Goal: Navigation & Orientation: Find specific page/section

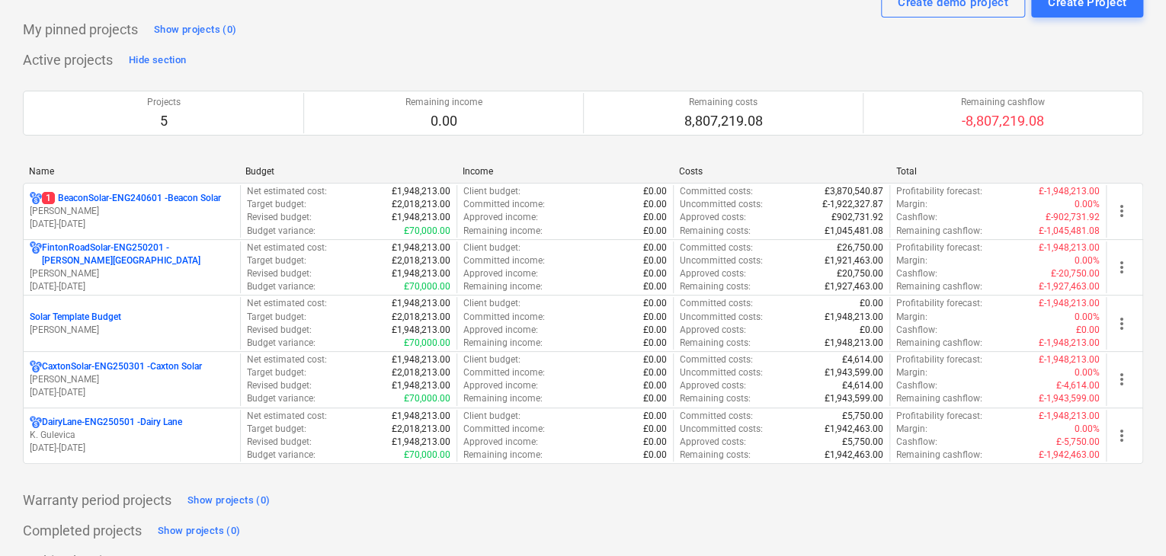
scroll to position [66, 0]
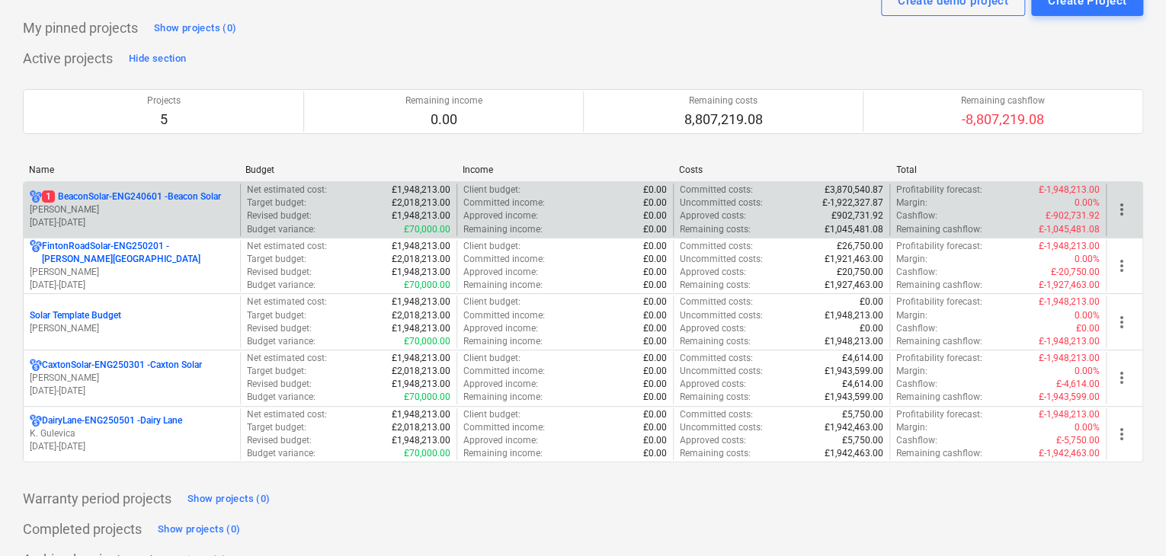
click at [233, 216] on p "[DATE] - [DATE]" at bounding box center [132, 222] width 204 height 13
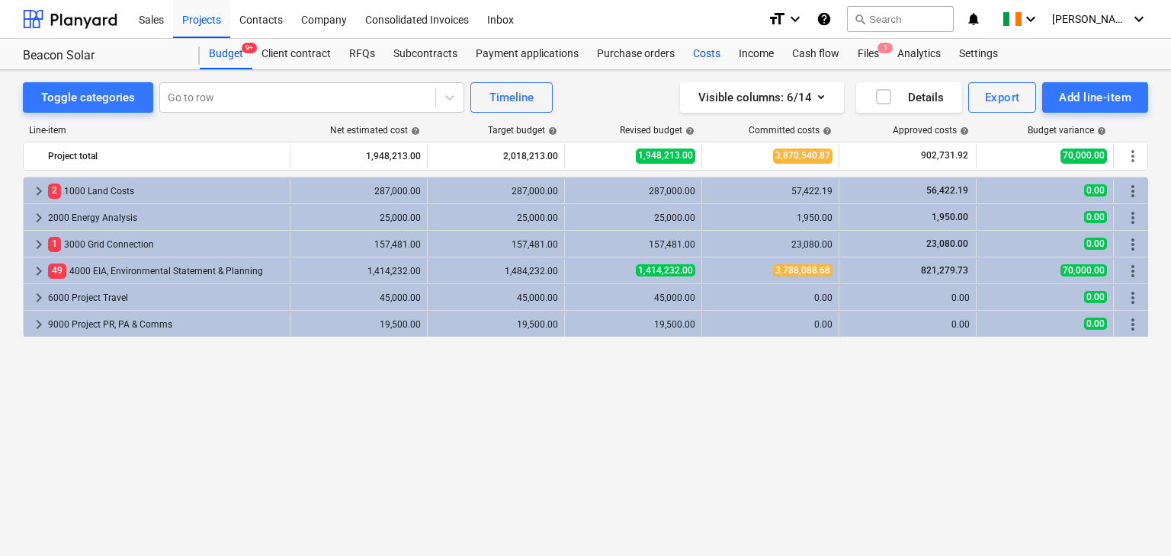
click at [698, 55] on div "Costs" at bounding box center [707, 54] width 46 height 30
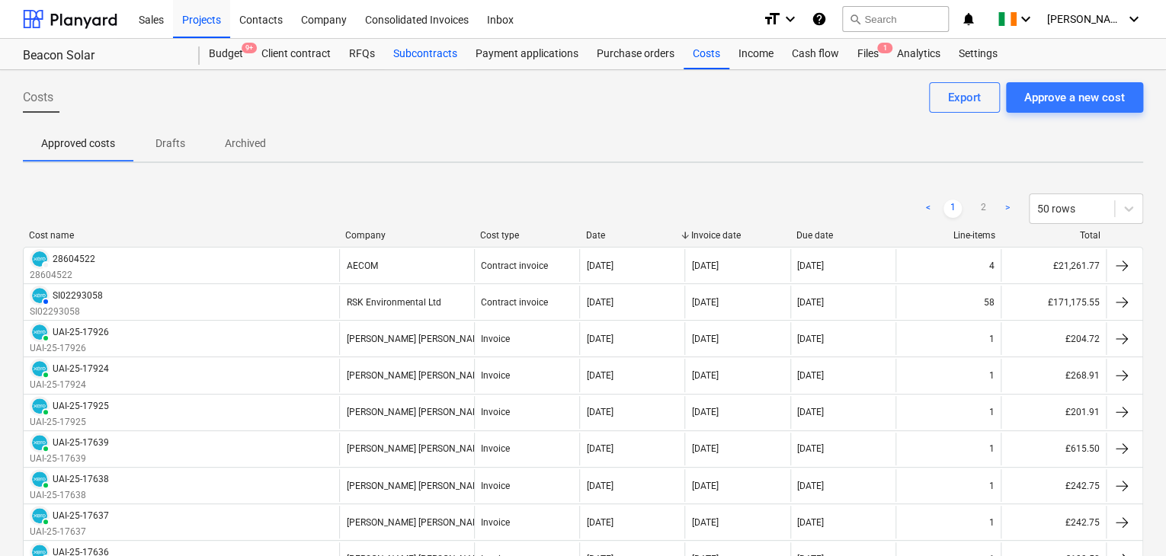
click at [422, 54] on div "Subcontracts" at bounding box center [425, 54] width 82 height 30
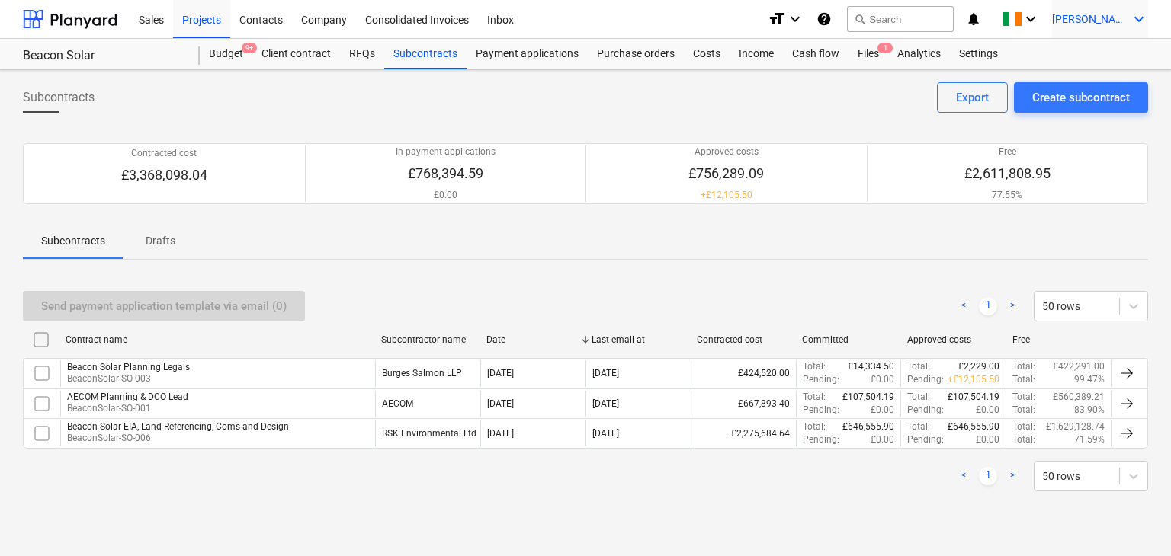
click at [1130, 26] on icon "keyboard_arrow_down" at bounding box center [1139, 19] width 18 height 18
drag, startPoint x: 1088, startPoint y: 53, endPoint x: 1116, endPoint y: 63, distance: 29.9
click at [1116, 63] on div "Settings" at bounding box center [1102, 59] width 91 height 24
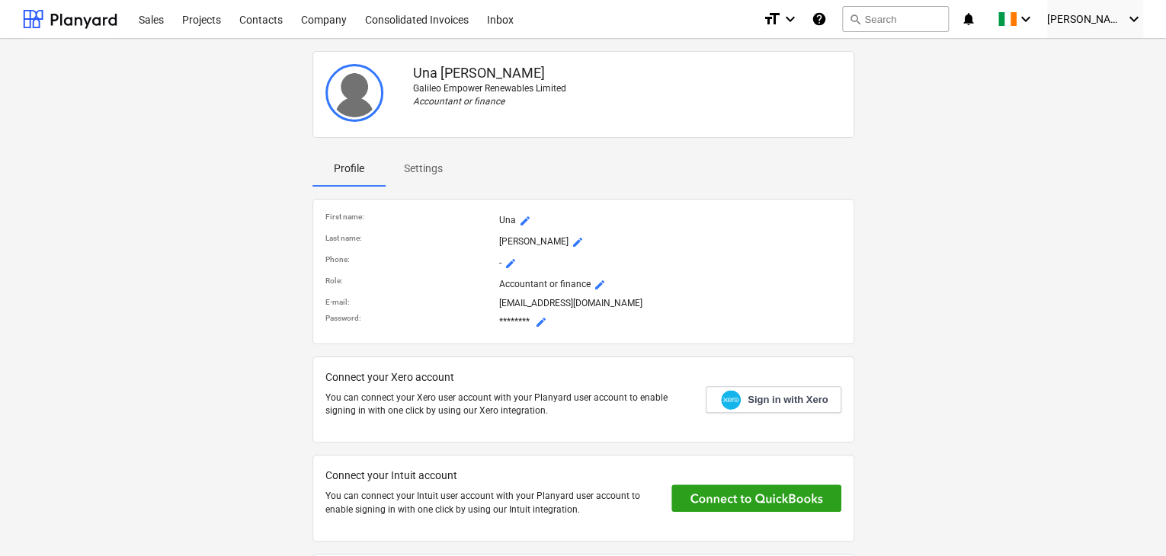
click at [432, 178] on span "Settings" at bounding box center [423, 168] width 75 height 25
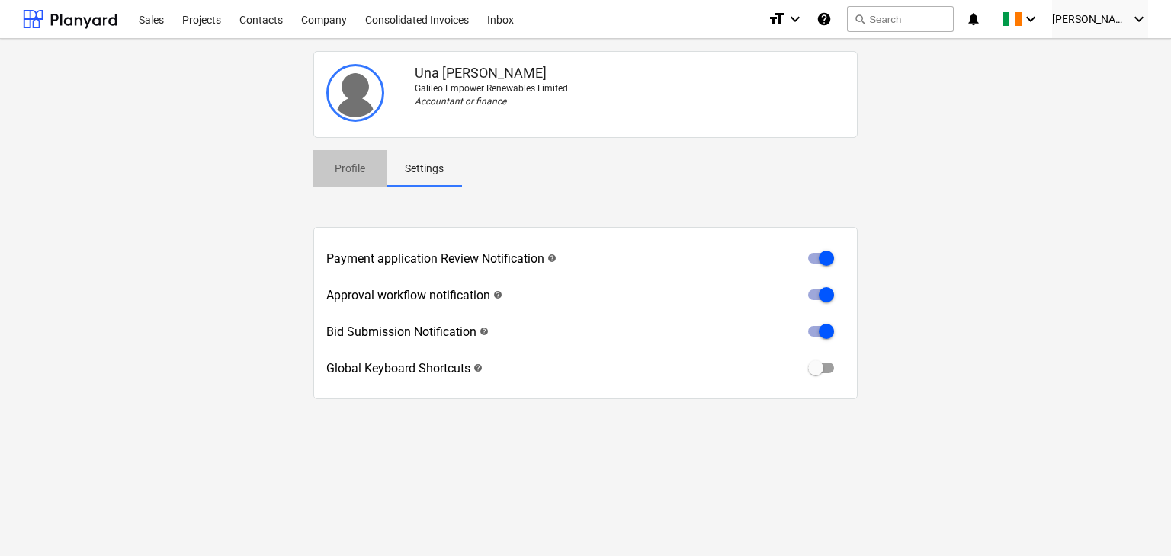
click at [364, 181] on button "Profile" at bounding box center [349, 168] width 73 height 37
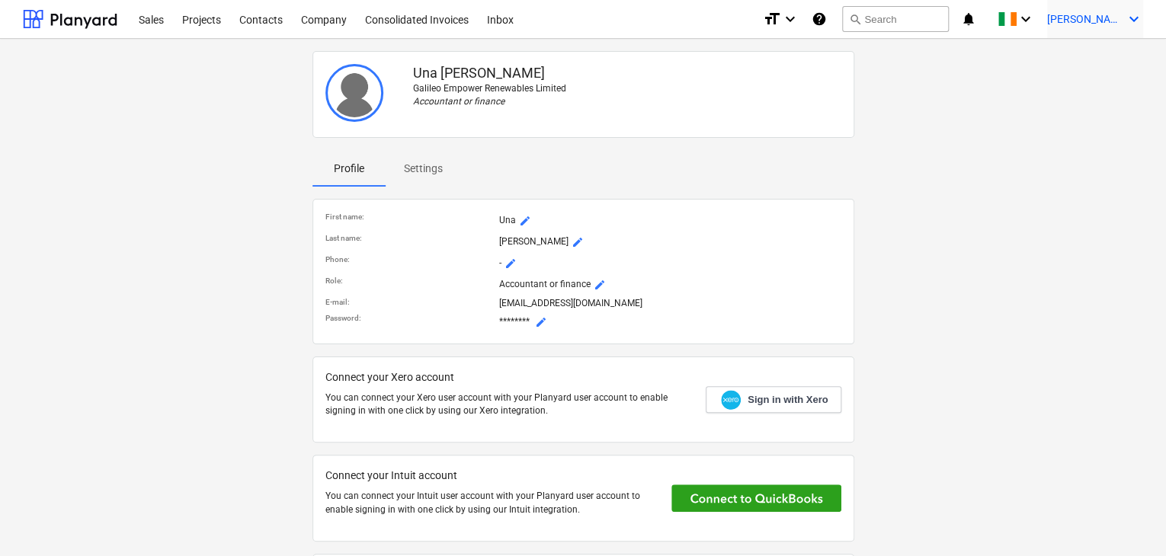
click at [1100, 13] on span "[PERSON_NAME]" at bounding box center [1085, 19] width 76 height 12
drag, startPoint x: 678, startPoint y: 276, endPoint x: 631, endPoint y: 142, distance: 142.2
click at [631, 142] on div at bounding box center [583, 278] width 1166 height 556
